Goal: Check status: Check status

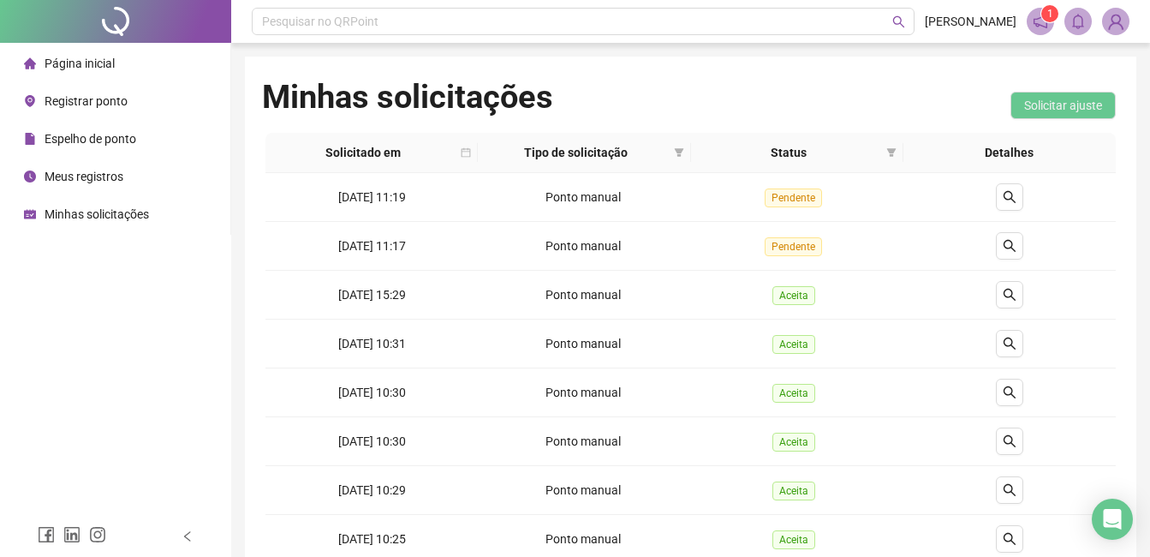
click at [90, 226] on div "Minhas solicitações" at bounding box center [86, 214] width 125 height 34
click at [99, 184] on div "Meus registros" at bounding box center [73, 176] width 99 height 34
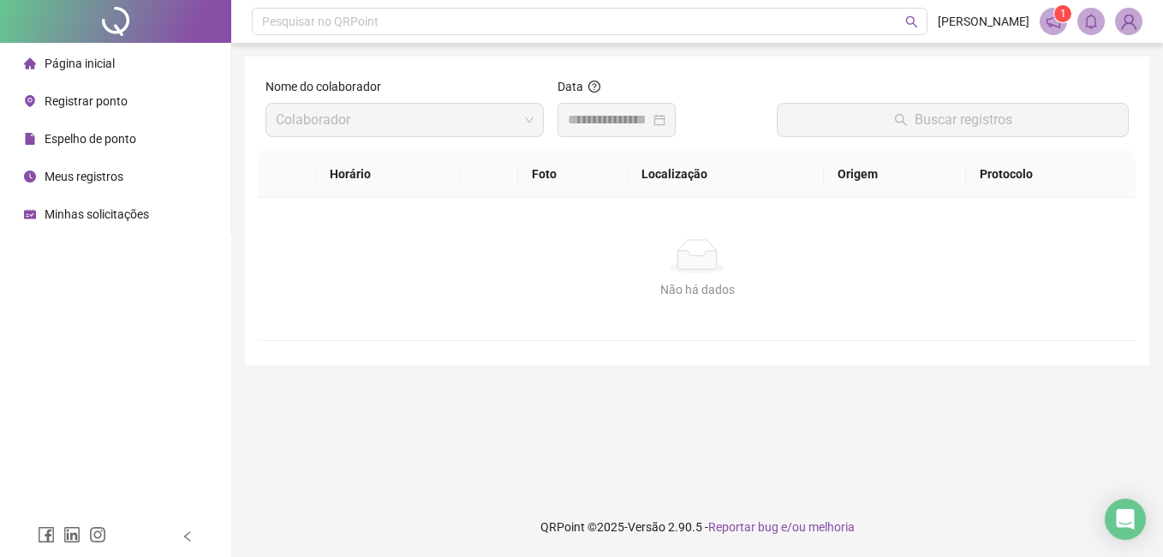
click at [103, 210] on span "Minhas solicitações" at bounding box center [97, 214] width 104 height 14
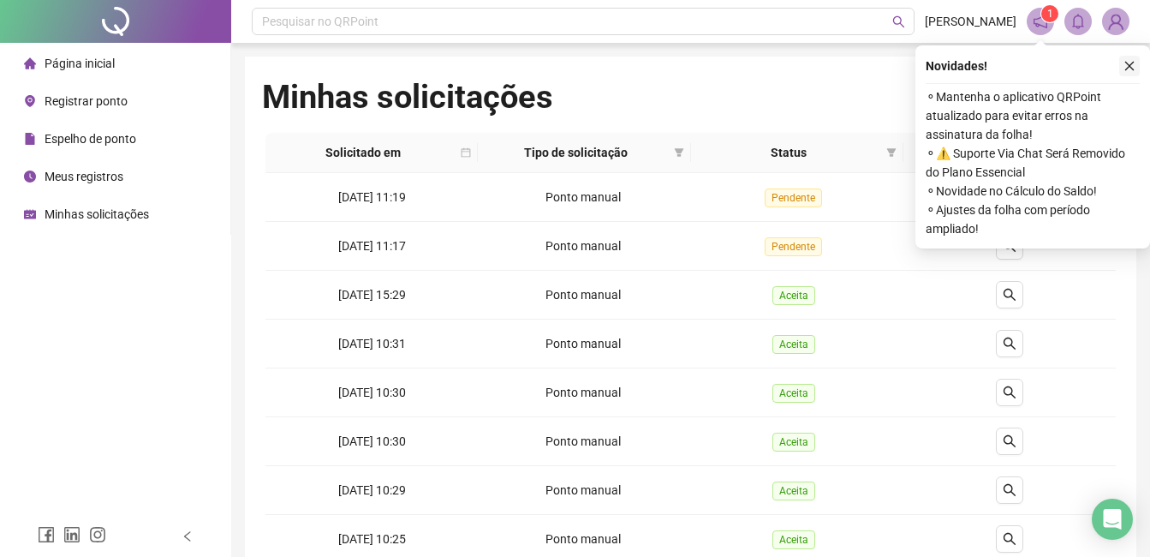
click at [1133, 63] on icon "close" at bounding box center [1130, 66] width 12 height 12
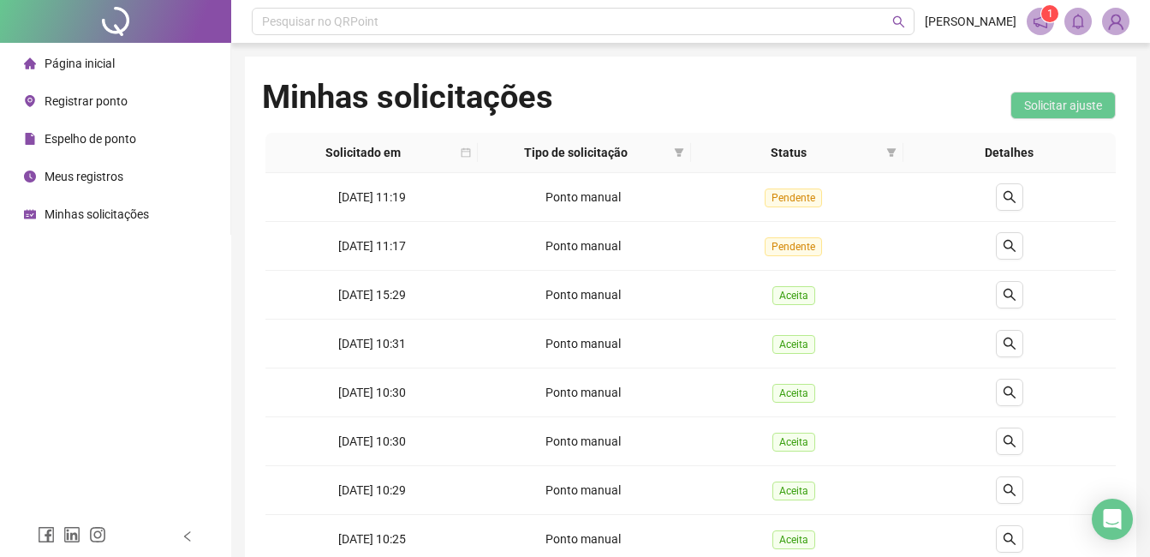
click at [100, 207] on span "Minhas solicitações" at bounding box center [97, 214] width 104 height 14
click at [148, 177] on li "Meus registros" at bounding box center [115, 176] width 224 height 34
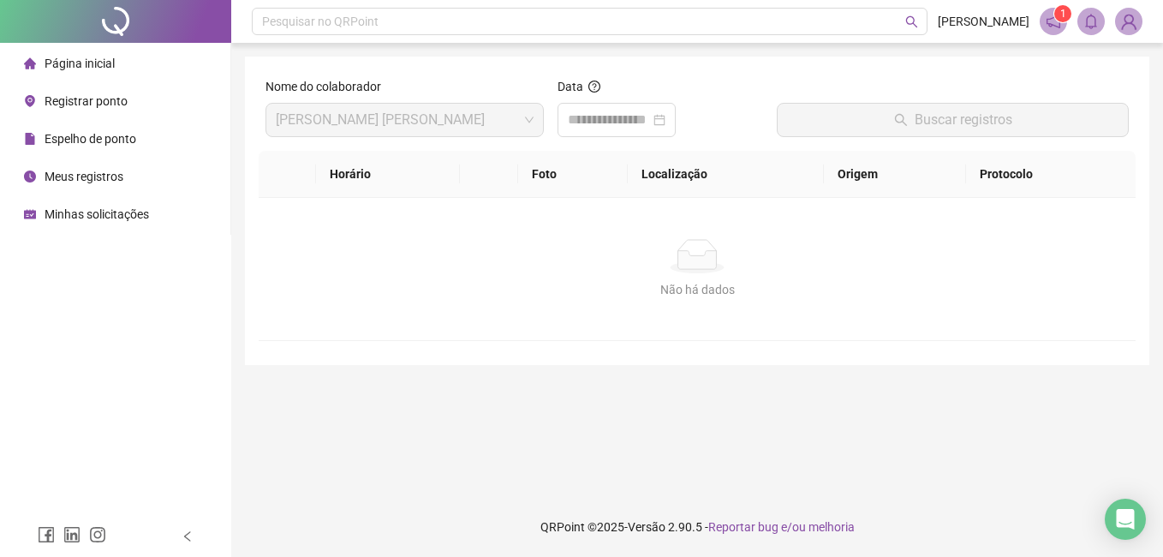
click at [108, 218] on span "Minhas solicitações" at bounding box center [97, 214] width 104 height 14
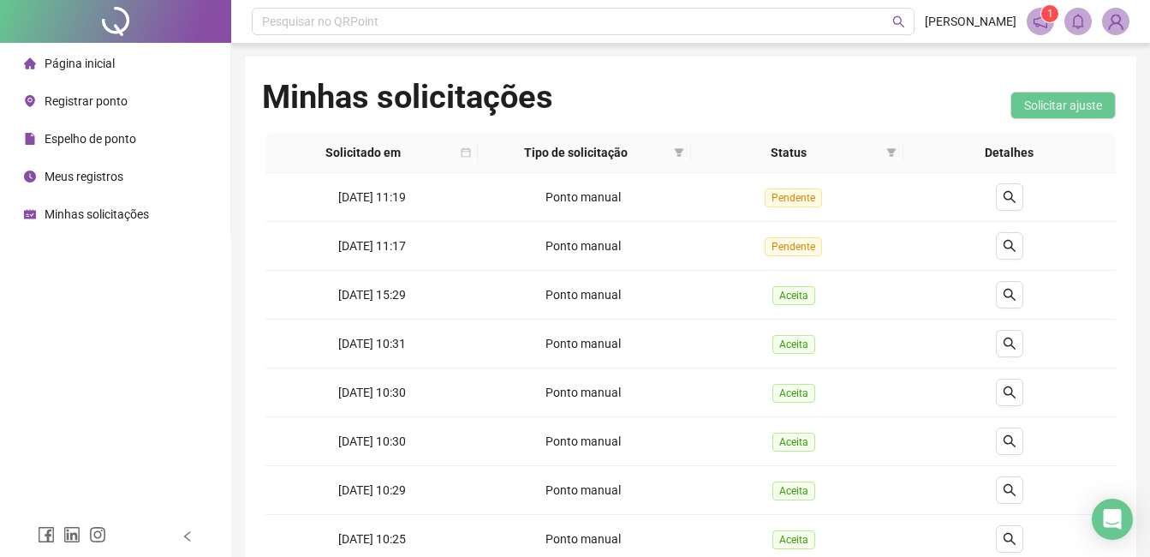
drag, startPoint x: 63, startPoint y: 176, endPoint x: 84, endPoint y: 219, distance: 48.6
click at [63, 176] on span "Meus registros" at bounding box center [84, 177] width 79 height 14
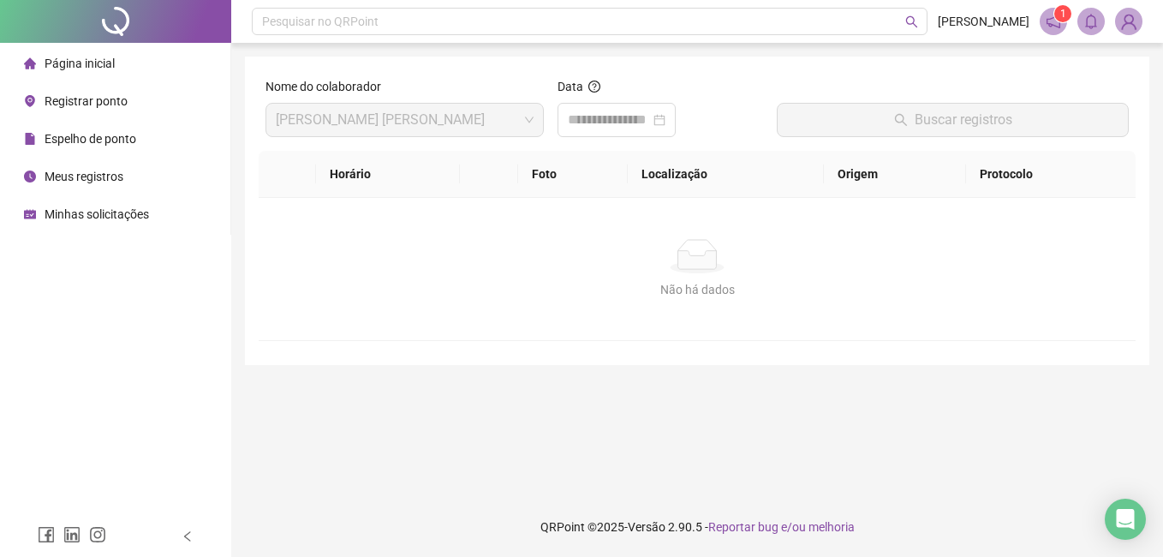
click at [85, 221] on span "Minhas solicitações" at bounding box center [97, 214] width 104 height 14
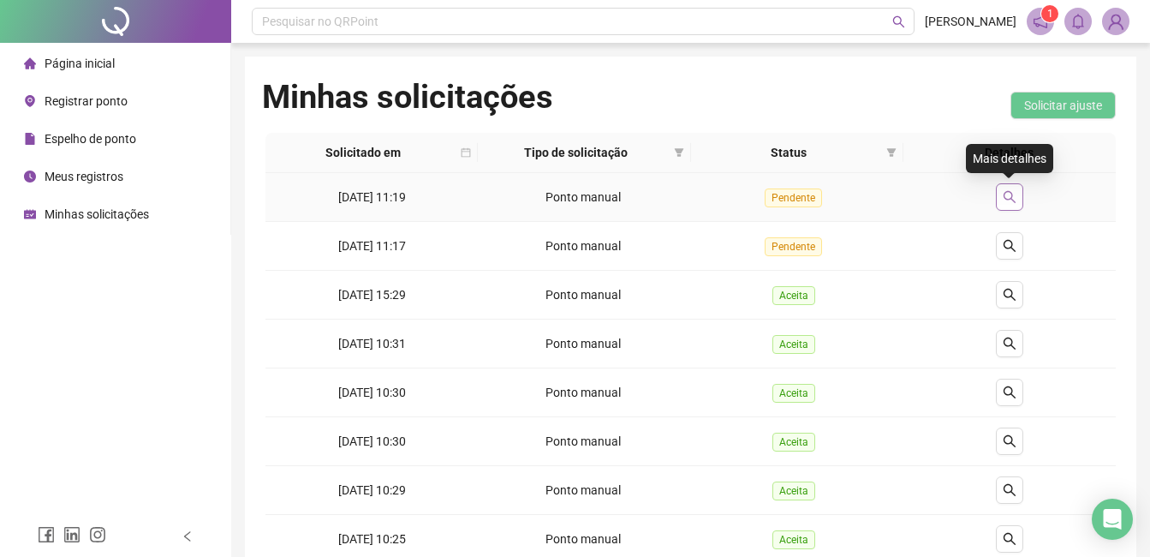
click at [1012, 194] on icon "search" at bounding box center [1010, 197] width 12 height 12
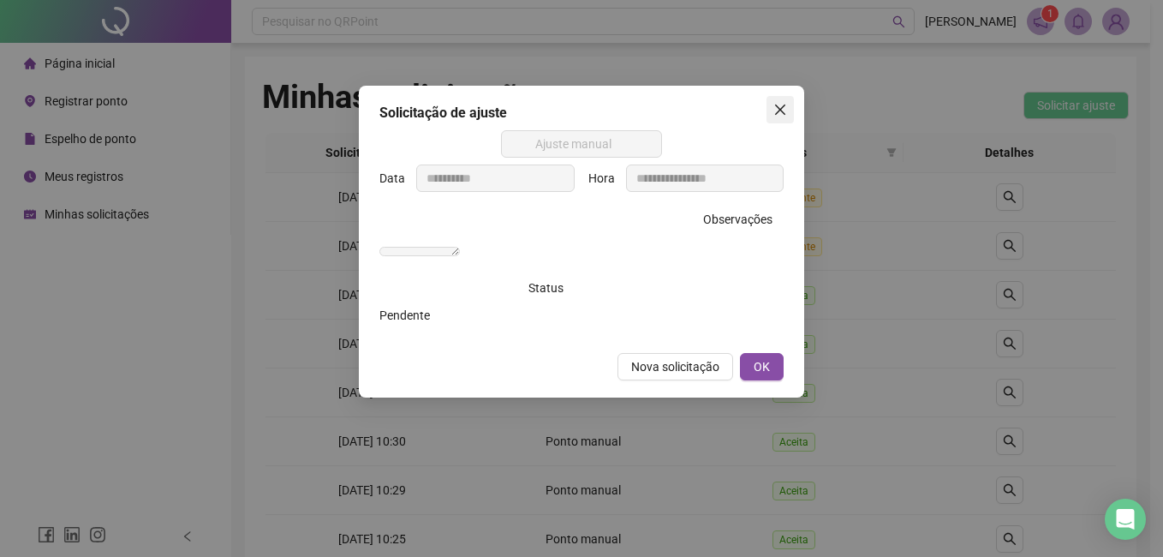
click at [780, 105] on icon "close" at bounding box center [780, 110] width 14 height 14
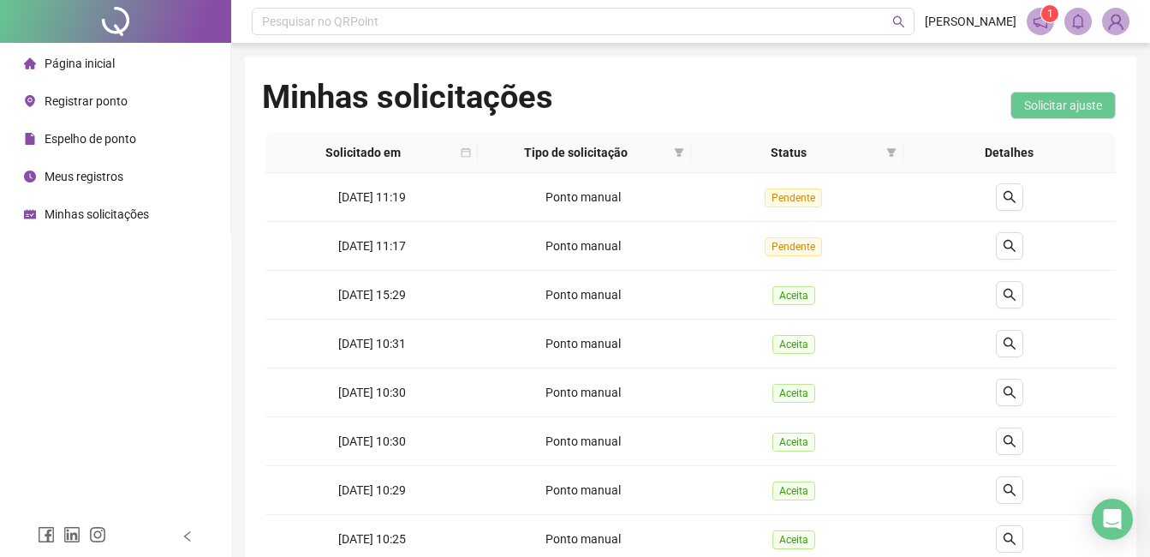
click at [110, 207] on span "Minhas solicitações" at bounding box center [97, 214] width 104 height 14
click at [104, 176] on span "Meus registros" at bounding box center [84, 177] width 79 height 14
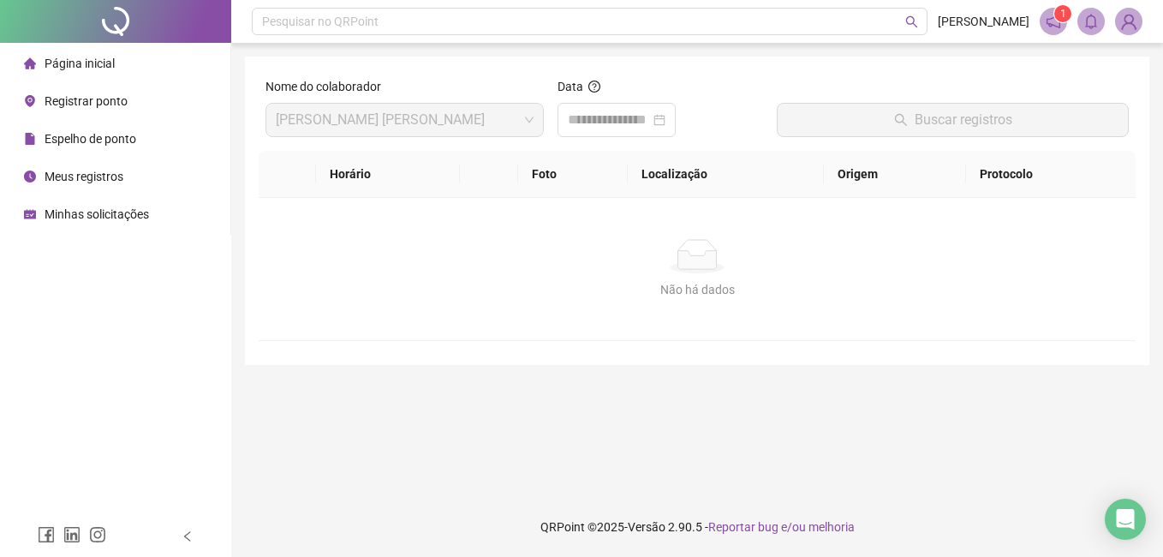
click at [110, 215] on span "Minhas solicitações" at bounding box center [97, 214] width 104 height 14
